Goal: Information Seeking & Learning: Learn about a topic

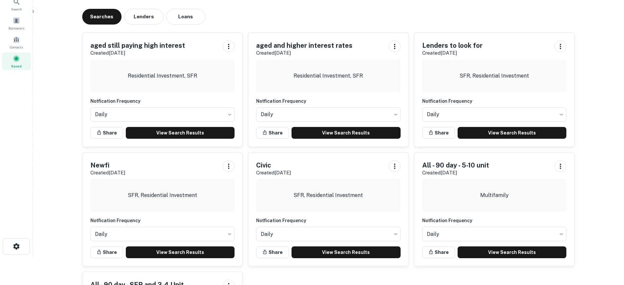
scroll to position [65, 0]
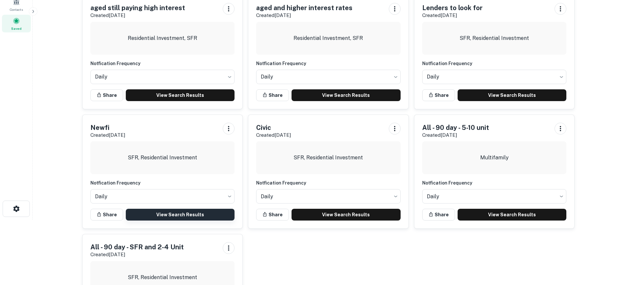
click at [212, 215] on link "View Search Results" at bounding box center [180, 215] width 109 height 12
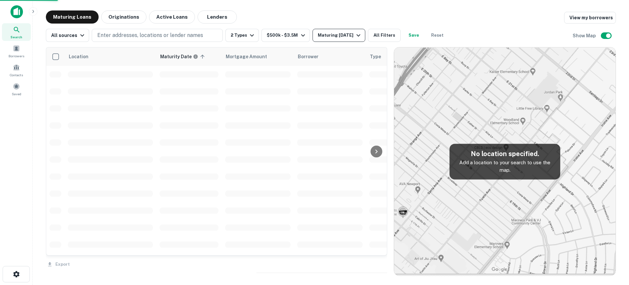
click at [354, 34] on icon "button" at bounding box center [358, 35] width 8 height 8
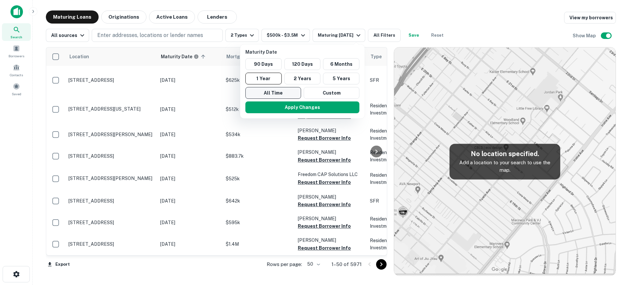
click at [290, 90] on button "All Time" at bounding box center [273, 93] width 56 height 12
click at [296, 105] on button "Apply Changes" at bounding box center [303, 107] width 114 height 12
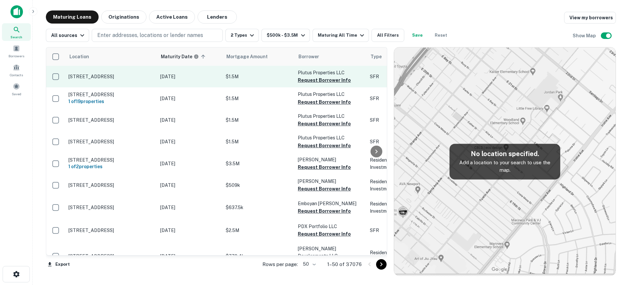
click at [210, 77] on p "Sep 27, 2009" at bounding box center [189, 76] width 59 height 7
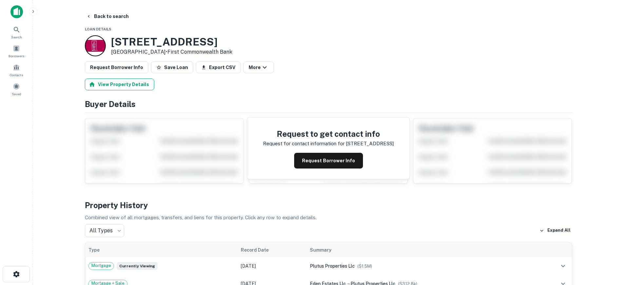
click at [130, 80] on button "View Property Details" at bounding box center [119, 85] width 69 height 12
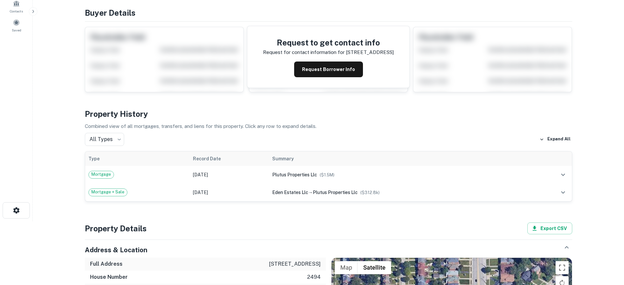
scroll to position [65, 0]
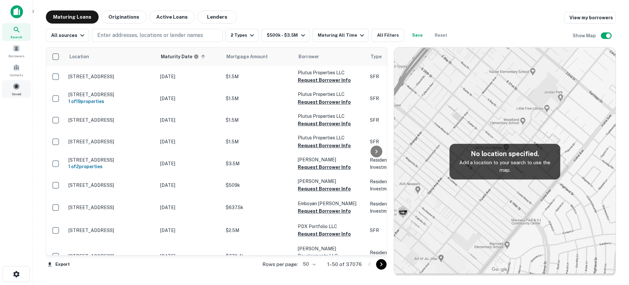
click at [15, 92] on span "Saved" at bounding box center [16, 93] width 9 height 5
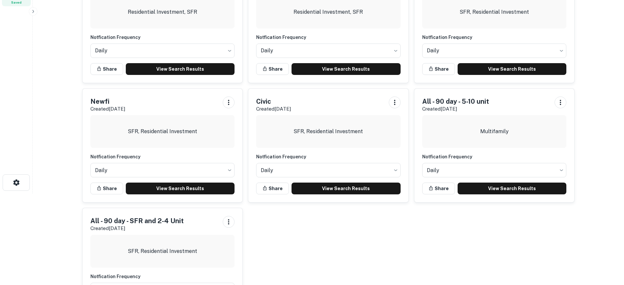
scroll to position [98, 0]
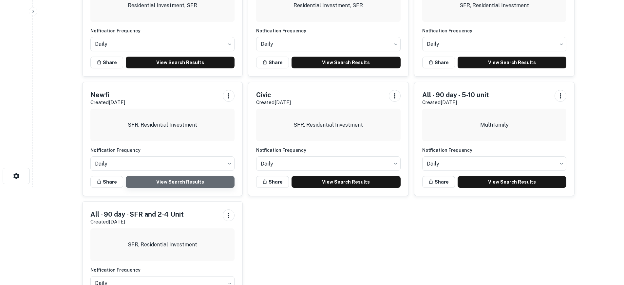
click at [207, 182] on link "View Search Results" at bounding box center [180, 182] width 109 height 12
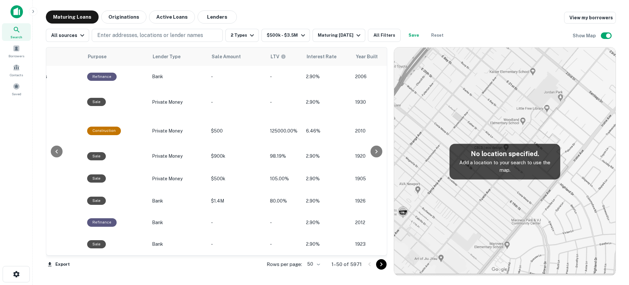
scroll to position [0, 455]
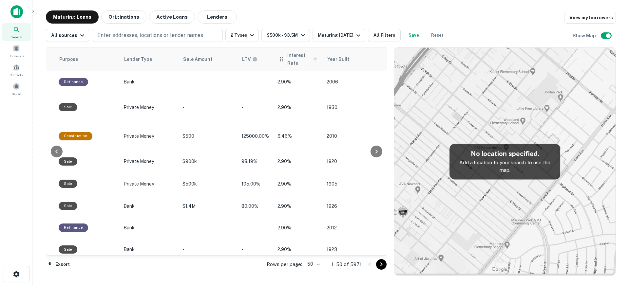
click at [290, 58] on span "Interest Rate" at bounding box center [303, 59] width 32 height 16
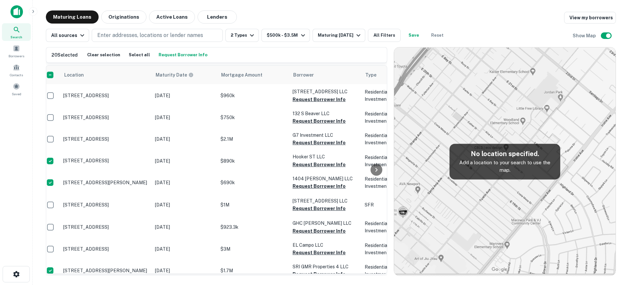
scroll to position [589, 0]
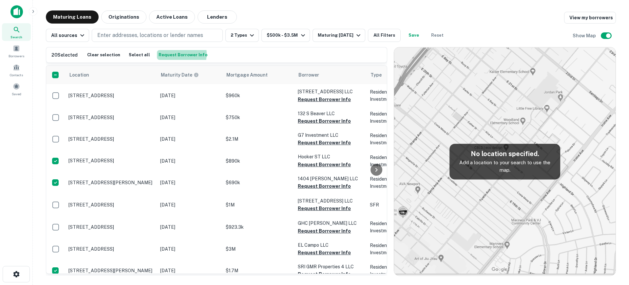
click at [171, 54] on button "Request Borrower Info" at bounding box center [183, 55] width 52 height 10
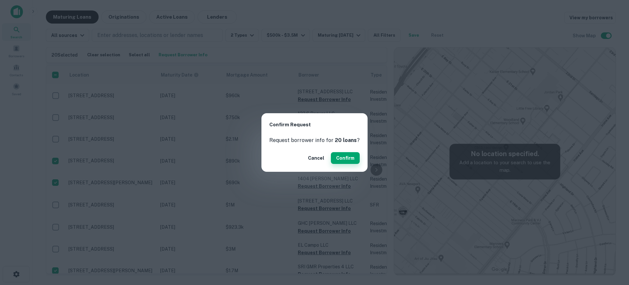
drag, startPoint x: 356, startPoint y: 155, endPoint x: 353, endPoint y: 155, distance: 3.6
click at [354, 155] on div "Cancel Confirm" at bounding box center [314, 157] width 106 height 27
click at [352, 155] on button "Confirm" at bounding box center [345, 158] width 29 height 12
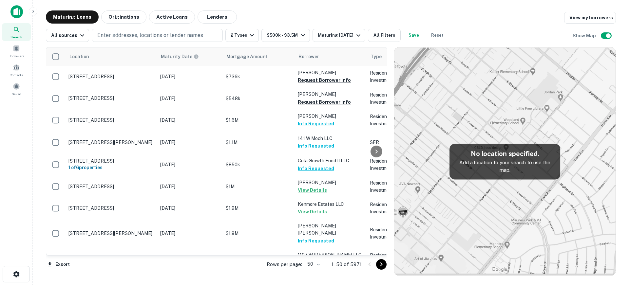
scroll to position [589, 0]
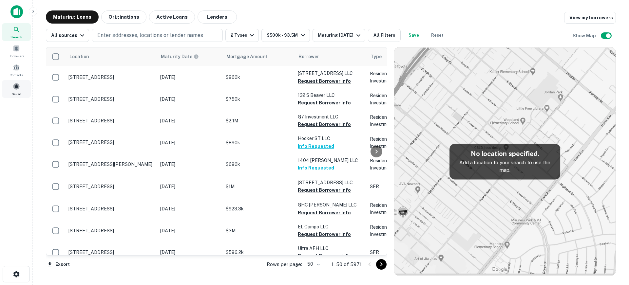
click at [18, 89] on span at bounding box center [16, 86] width 7 height 7
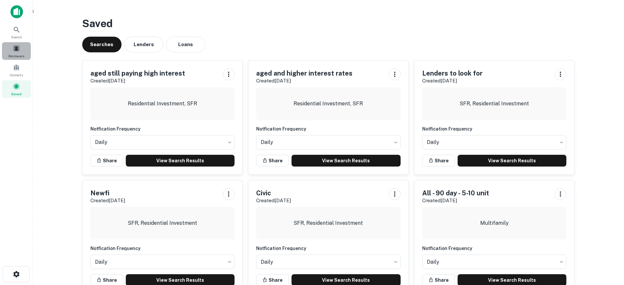
click at [16, 48] on span at bounding box center [16, 48] width 7 height 7
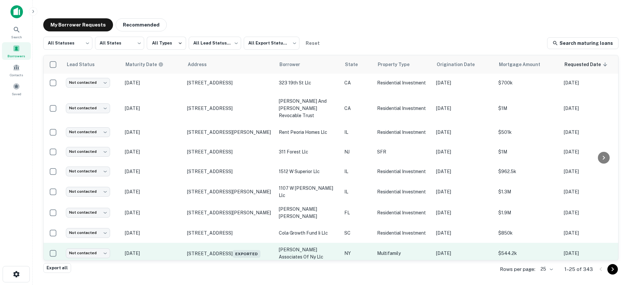
click at [185, 243] on td "[STREET_ADDRESS] Exported" at bounding box center [230, 253] width 92 height 21
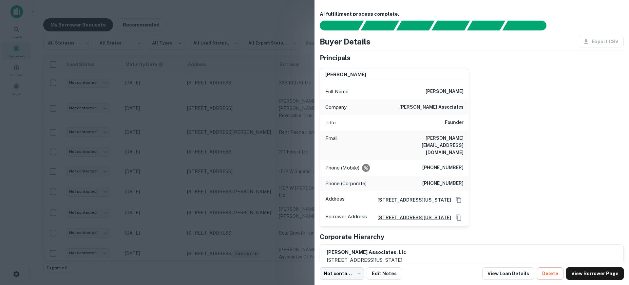
drag, startPoint x: 194, startPoint y: 215, endPoint x: 292, endPoint y: 271, distance: 112.9
click at [194, 215] on div at bounding box center [314, 142] width 629 height 285
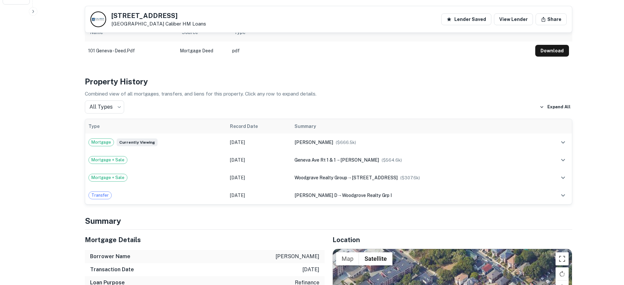
scroll to position [458, 0]
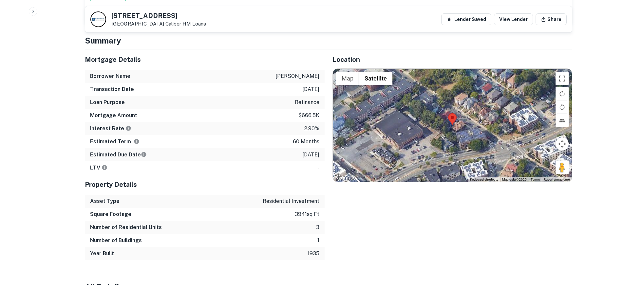
click at [454, 113] on div at bounding box center [452, 125] width 239 height 113
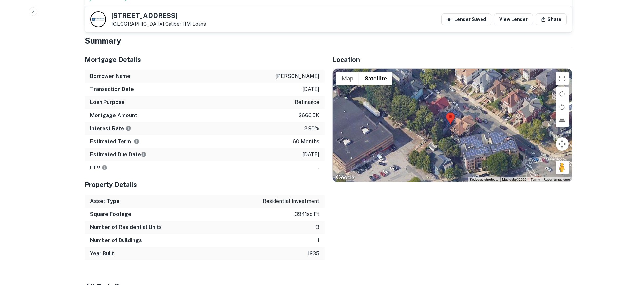
click at [454, 113] on div at bounding box center [452, 125] width 239 height 113
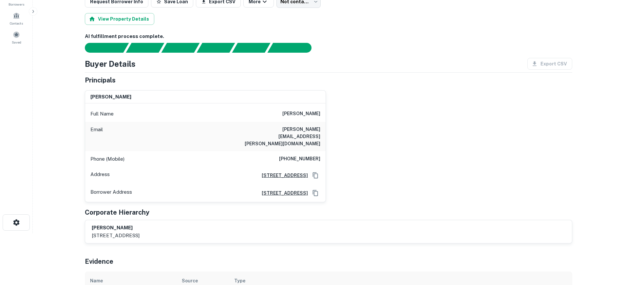
scroll to position [0, 0]
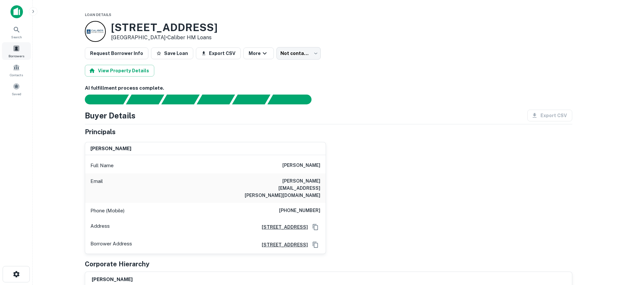
click at [20, 50] on div "Borrowers" at bounding box center [16, 51] width 29 height 18
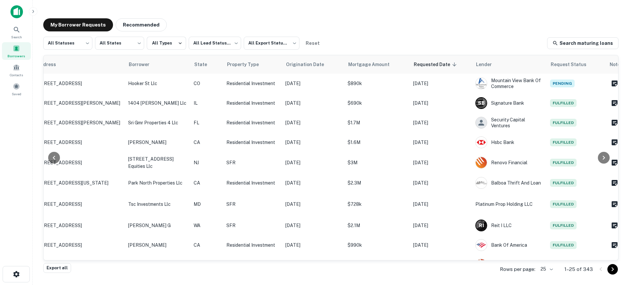
scroll to position [0, 155]
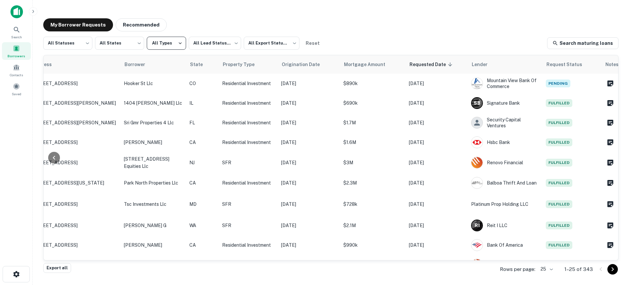
click at [170, 45] on button "All Types" at bounding box center [166, 43] width 39 height 13
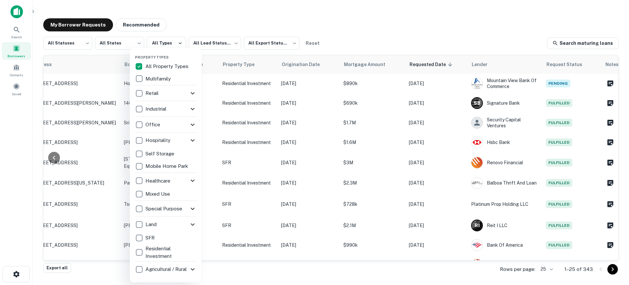
click at [231, 43] on div at bounding box center [314, 142] width 629 height 285
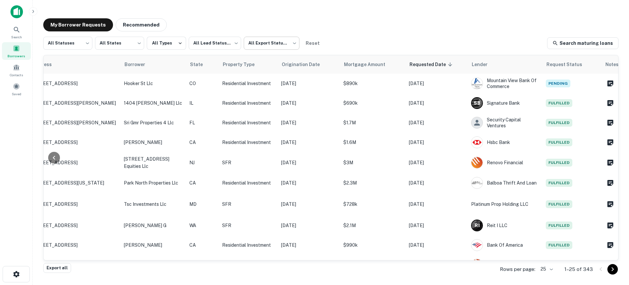
click at [263, 43] on body "Search Borrowers Contacts Saved My Borrower Requests Recommended All Statuses *…" at bounding box center [314, 142] width 629 height 285
click at [233, 43] on div at bounding box center [314, 142] width 629 height 285
click at [233, 43] on body "Search Borrowers Contacts Saved My Borrower Requests Recommended All Statuses *…" at bounding box center [314, 142] width 629 height 285
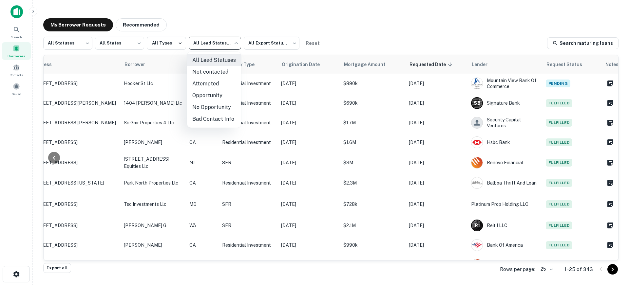
click at [127, 38] on div at bounding box center [314, 142] width 629 height 285
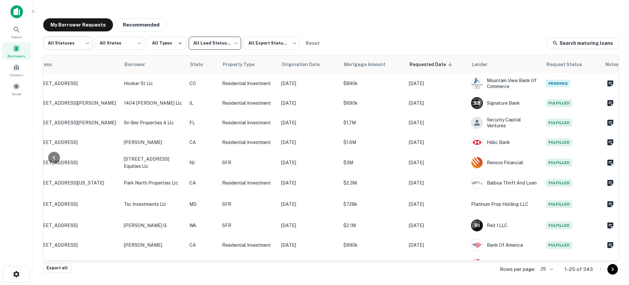
click at [90, 41] on body "Search Borrowers Contacts Saved My Borrower Requests Recommended All Statuses *…" at bounding box center [314, 142] width 629 height 285
click at [386, 44] on div at bounding box center [314, 142] width 629 height 285
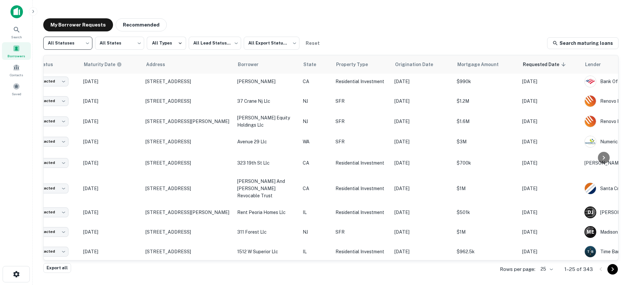
scroll to position [164, 0]
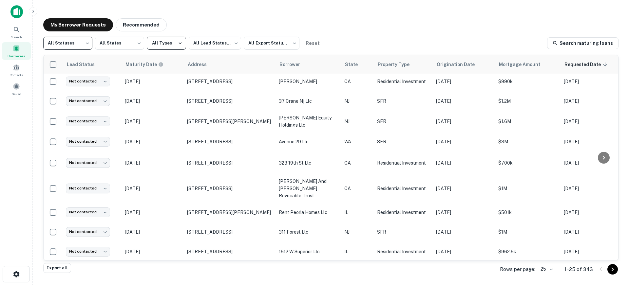
click at [173, 44] on button "All Types" at bounding box center [166, 43] width 39 height 13
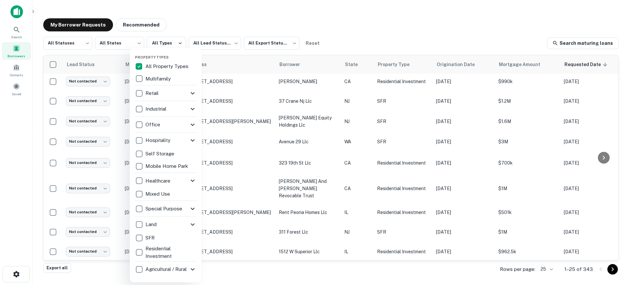
click at [213, 41] on div at bounding box center [314, 142] width 629 height 285
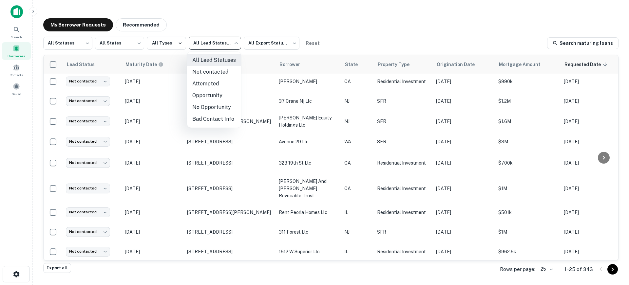
click at [220, 41] on body "Search Borrowers Contacts Saved My Borrower Requests Recommended All Statuses *…" at bounding box center [314, 142] width 629 height 285
click at [274, 44] on div at bounding box center [314, 142] width 629 height 285
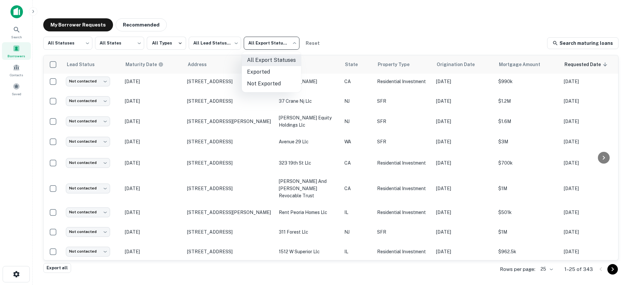
click at [274, 44] on body "Search Borrowers Contacts Saved My Borrower Requests Recommended All Statuses *…" at bounding box center [314, 142] width 629 height 285
click at [70, 47] on div at bounding box center [314, 142] width 629 height 285
click at [70, 47] on body "Search Borrowers Contacts Saved My Borrower Requests Recommended All Statuses *…" at bounding box center [314, 142] width 629 height 285
